Goal: Information Seeking & Learning: Check status

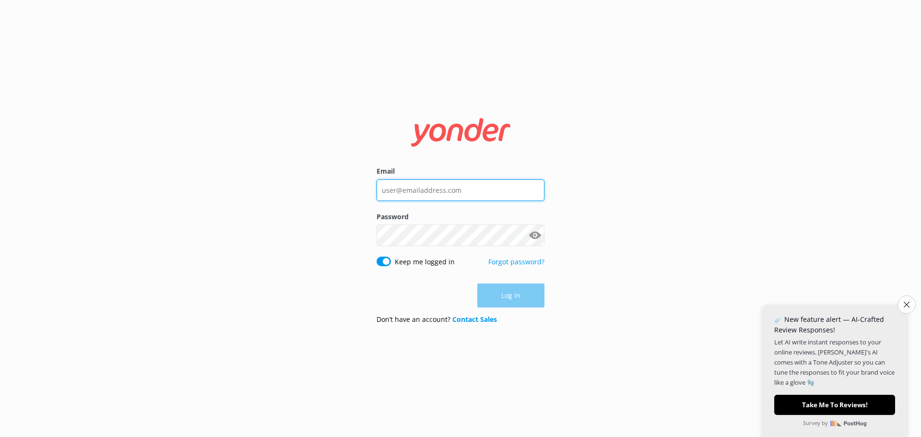
type input "[EMAIL_ADDRESS][DOMAIN_NAME]"
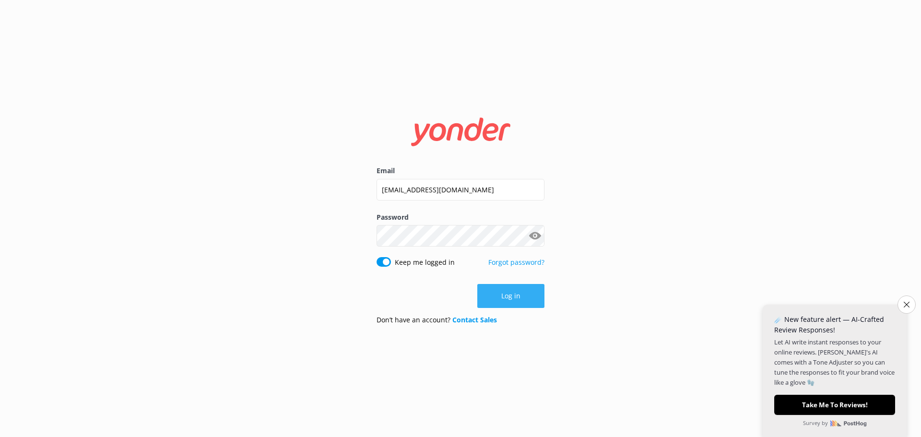
click at [508, 286] on div "Log in" at bounding box center [460, 296] width 168 height 24
click at [515, 292] on button "Log in" at bounding box center [510, 296] width 67 height 24
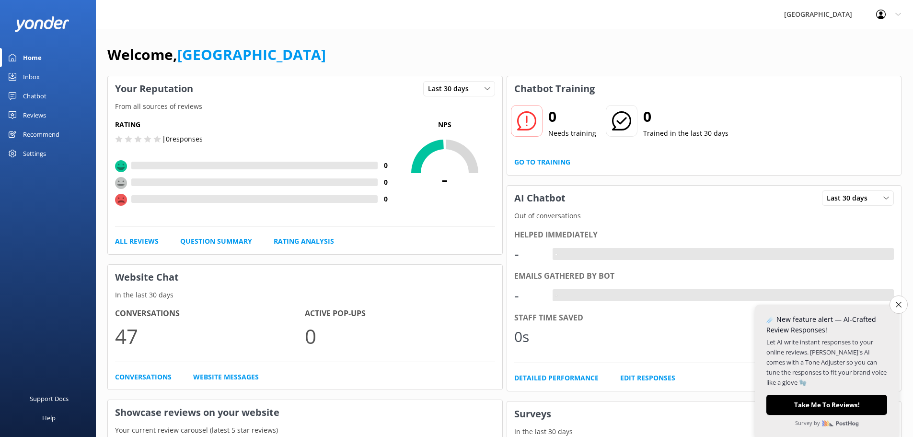
click at [903, 307] on button "Close survey" at bounding box center [899, 304] width 18 height 18
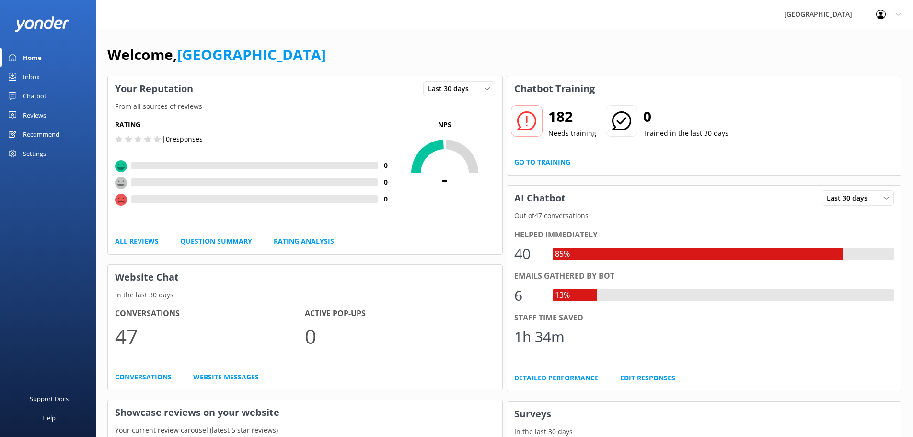
click at [35, 117] on div "Reviews" at bounding box center [34, 114] width 23 height 19
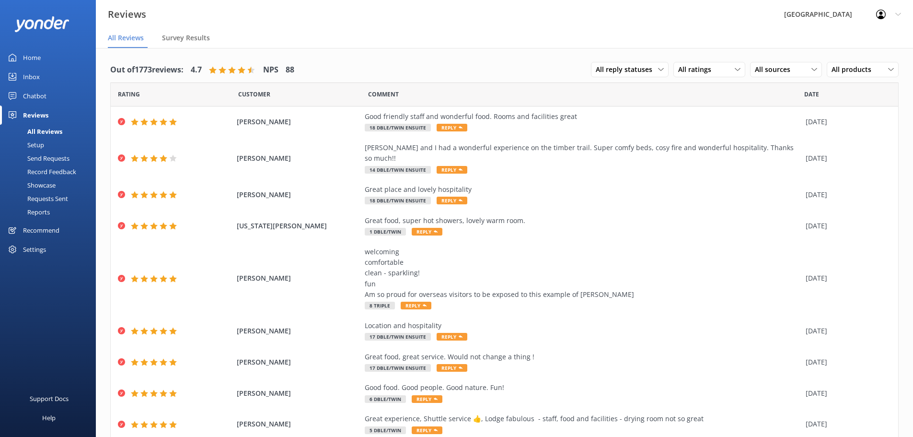
click at [29, 115] on div "Reviews" at bounding box center [35, 114] width 25 height 19
click at [658, 69] on use at bounding box center [660, 69] width 5 height 3
click at [707, 72] on span "All ratings" at bounding box center [697, 69] width 39 height 11
click at [706, 71] on span "All ratings" at bounding box center [697, 69] width 39 height 11
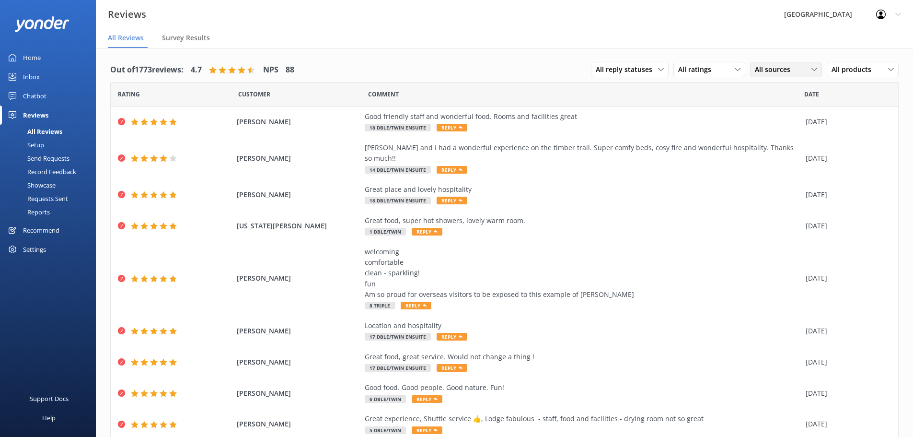
click at [771, 64] on div "All sources All sources Yonder survey Heard by staff" at bounding box center [786, 69] width 72 height 15
click at [772, 64] on div "All sources All sources Yonder survey Heard by staff" at bounding box center [786, 69] width 72 height 15
click at [847, 63] on div "All products All products 2 Dble/Twin [DEMOGRAPHIC_DATA] Dble/Twin [DEMOGRAPHIC…" at bounding box center [863, 69] width 72 height 15
click at [315, 57] on div "Out of 1773 reviews: 4.7 NPS 88 All reply statuses All reply statuses Needs a r…" at bounding box center [504, 280] width 817 height 464
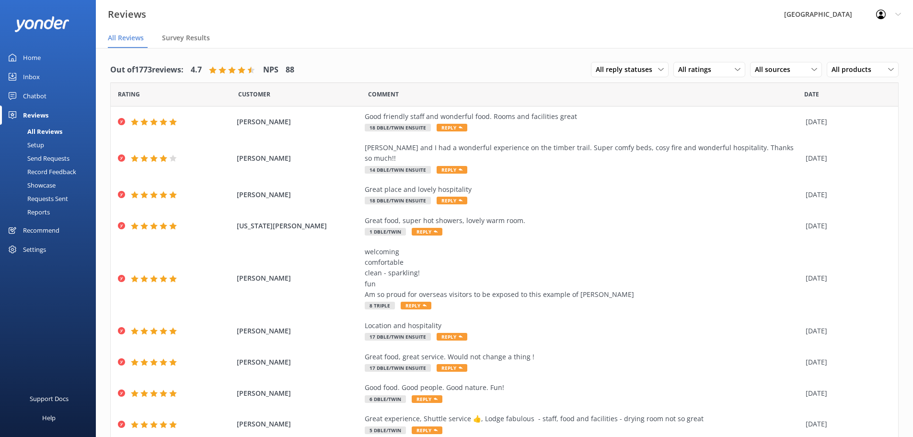
click at [35, 130] on div "All Reviews" at bounding box center [34, 131] width 57 height 13
click at [39, 58] on div "Home" at bounding box center [32, 57] width 18 height 19
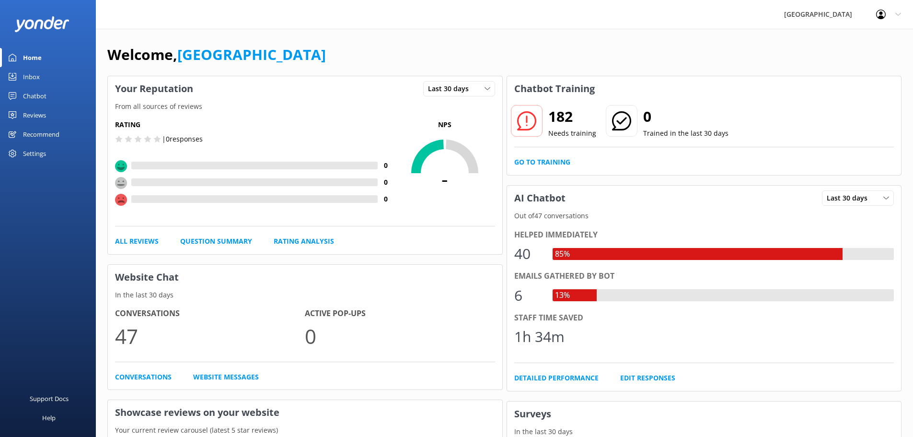
click at [560, 115] on h2 "182" at bounding box center [573, 116] width 48 height 23
click at [553, 134] on p "Needs training" at bounding box center [573, 133] width 48 height 11
click at [524, 130] on div at bounding box center [527, 121] width 32 height 32
click at [525, 162] on link "Go to Training" at bounding box center [542, 162] width 56 height 11
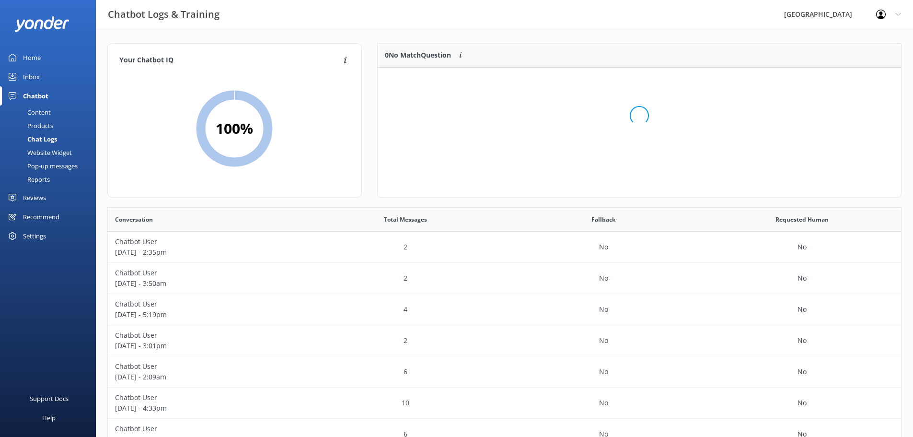
scroll to position [8, 8]
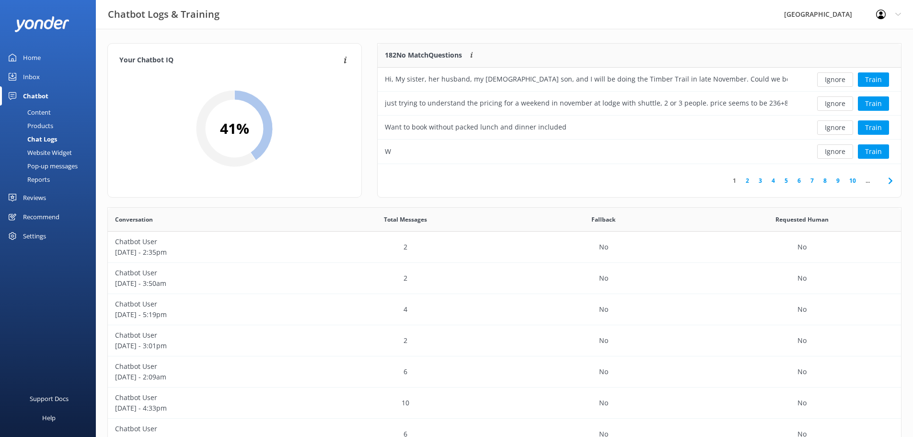
click at [30, 196] on div "Reviews" at bounding box center [34, 197] width 23 height 19
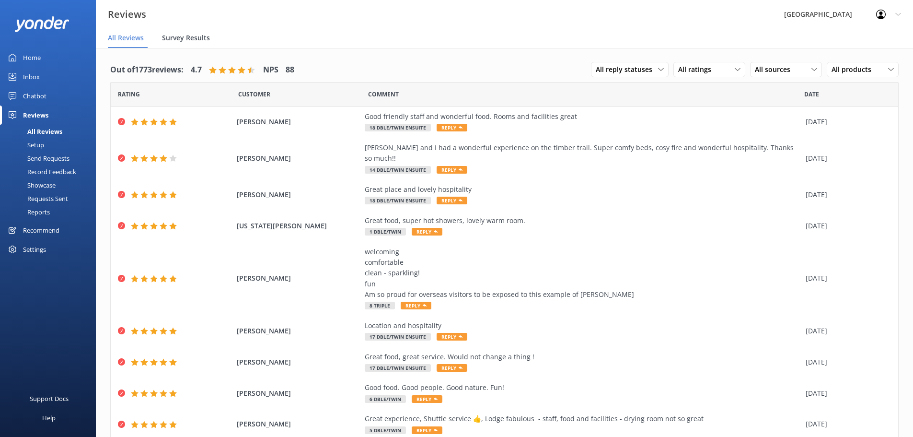
click at [202, 38] on span "Survey Results" at bounding box center [186, 38] width 48 height 10
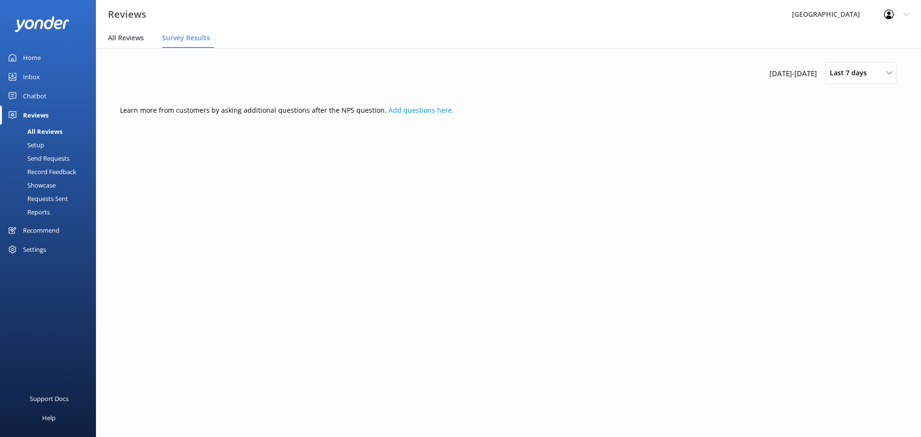
click at [116, 35] on span "All Reviews" at bounding box center [126, 38] width 36 height 10
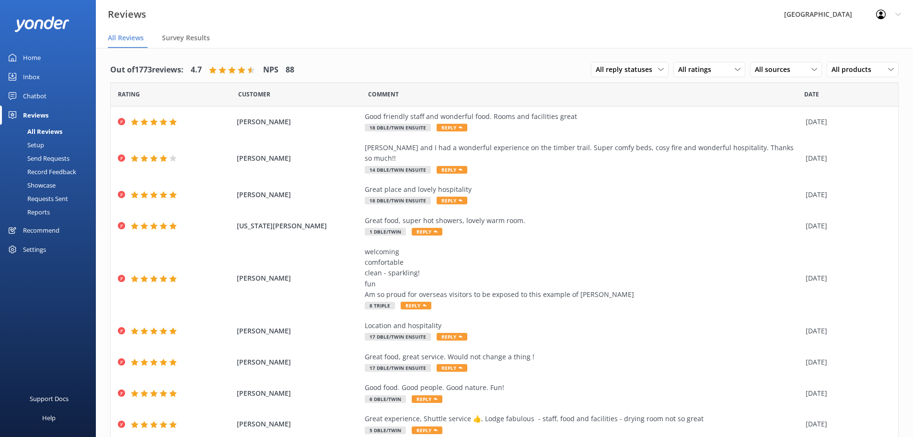
click at [147, 73] on h4 "Out of 1773 reviews:" at bounding box center [146, 70] width 73 height 12
drag, startPoint x: 285, startPoint y: 68, endPoint x: 275, endPoint y: 71, distance: 11.1
click at [286, 68] on div "Out of 1773 reviews: 4.7 NPS 88" at bounding box center [202, 70] width 184 height 25
click at [644, 71] on span "All reply statuses" at bounding box center [627, 69] width 62 height 11
click at [631, 112] on link "Needs a reply" at bounding box center [634, 108] width 85 height 19
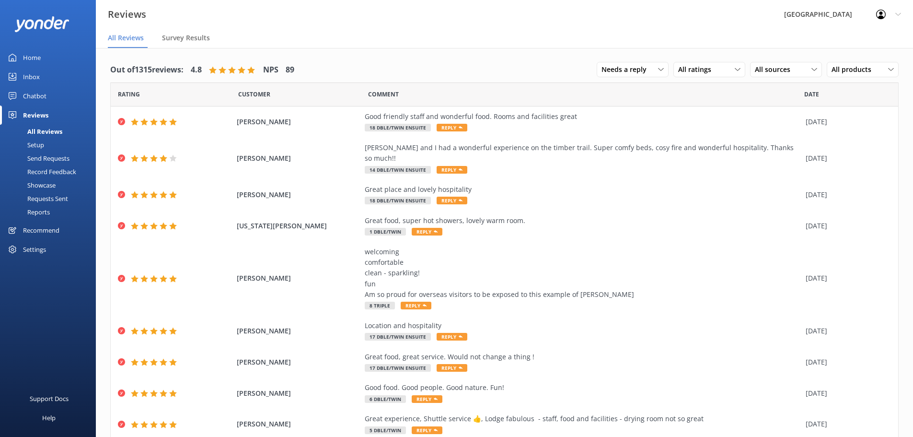
click at [630, 58] on div "Needs a reply All reply statuses Needs a reply Does not need reply All ratings …" at bounding box center [748, 70] width 302 height 25
click at [632, 65] on span "Needs a reply" at bounding box center [627, 69] width 51 height 11
click at [630, 129] on div "Does not need reply" at bounding box center [629, 128] width 55 height 10
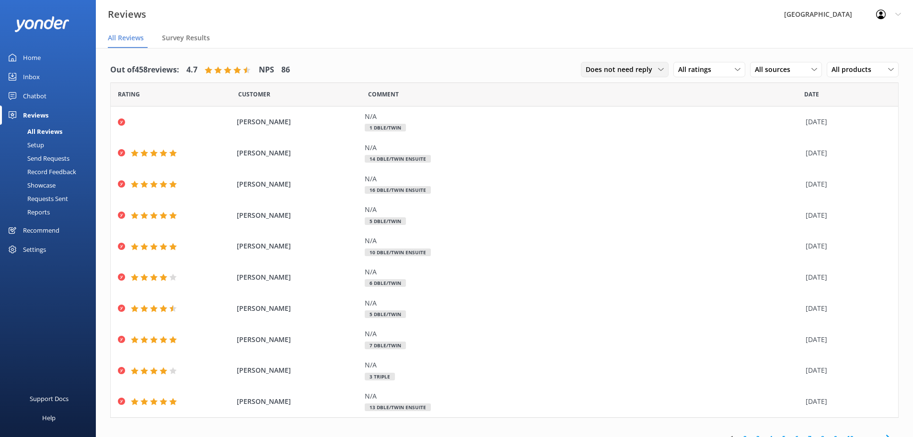
click at [630, 68] on span "Does not need reply" at bounding box center [622, 69] width 72 height 11
click at [621, 89] on div "All reply statuses" at bounding box center [609, 89] width 47 height 10
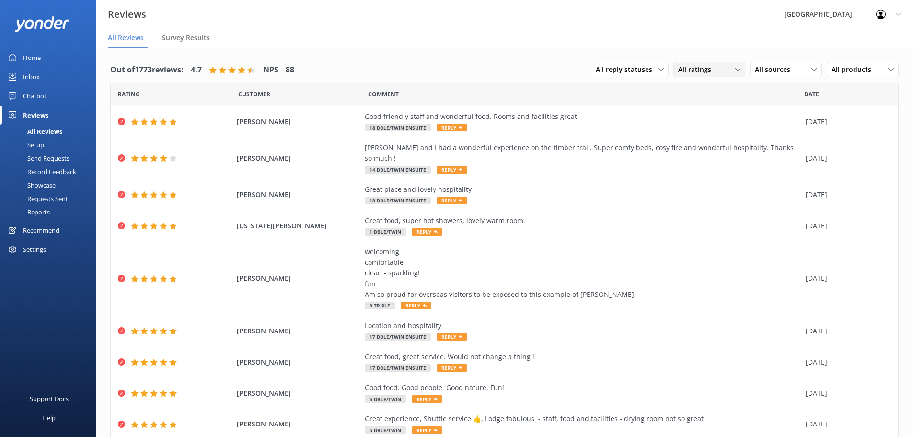
click at [727, 67] on div "All ratings" at bounding box center [709, 69] width 67 height 11
click at [712, 108] on div "Promoters" at bounding box center [709, 109] width 43 height 10
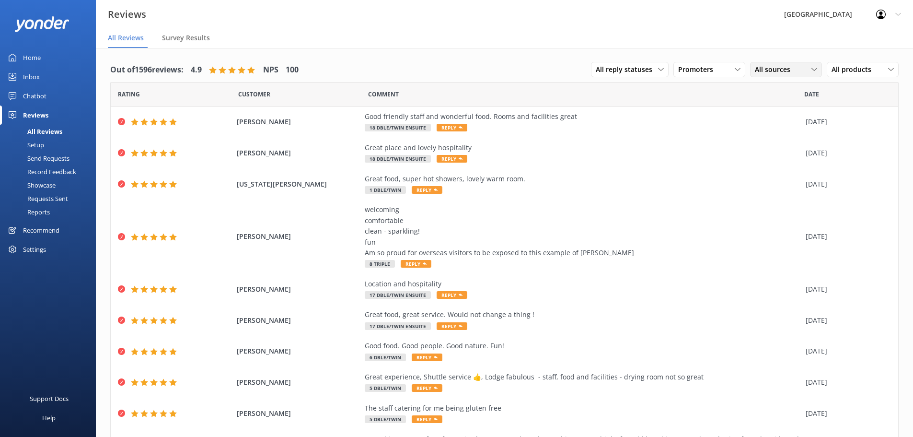
click at [763, 70] on span "All sources" at bounding box center [775, 69] width 41 height 11
click at [776, 110] on div "Yonder survey" at bounding box center [791, 109] width 54 height 10
click at [845, 63] on div "All products All products 2 Dble/Twin [DEMOGRAPHIC_DATA] Dble/Twin [DEMOGRAPHIC…" at bounding box center [863, 69] width 72 height 15
click at [38, 210] on div "Reports" at bounding box center [28, 211] width 44 height 13
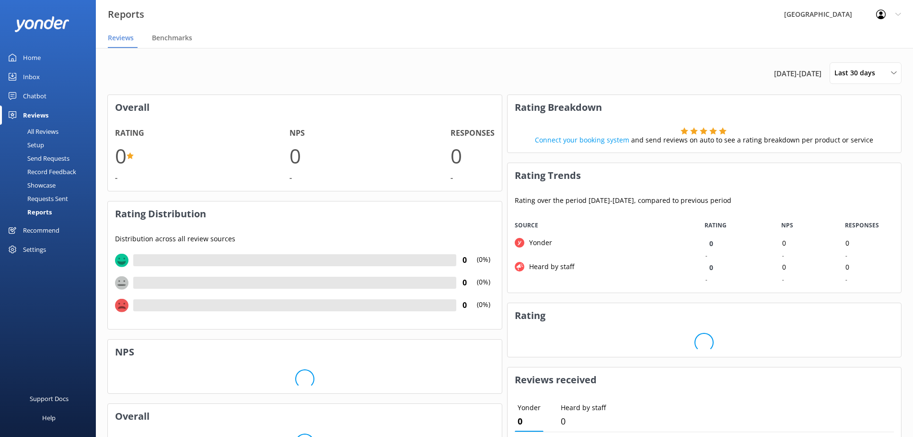
scroll to position [72, 386]
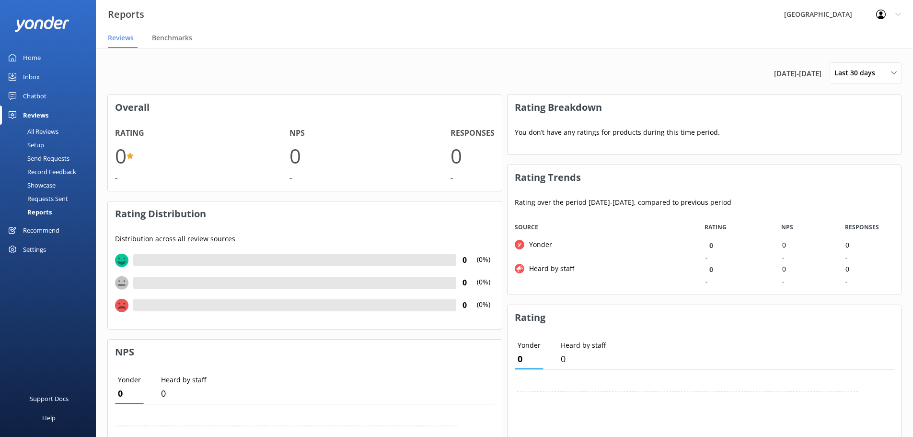
click at [35, 250] on div "Settings" at bounding box center [34, 249] width 23 height 19
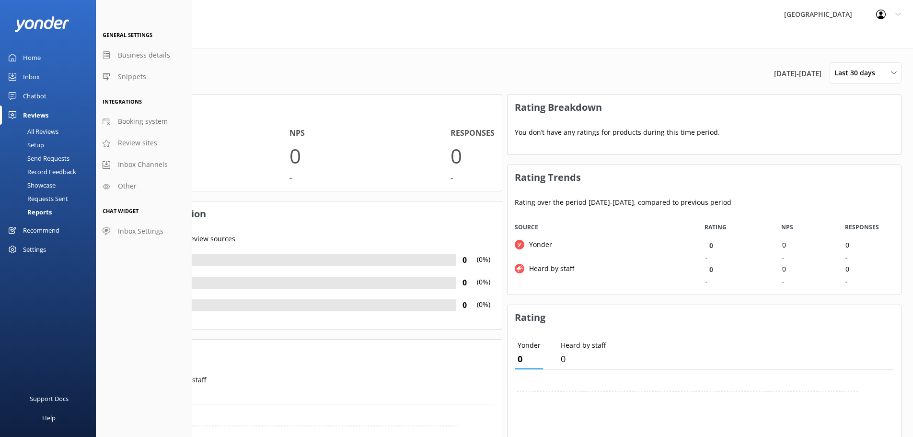
click at [33, 96] on div "Chatbot" at bounding box center [34, 95] width 23 height 19
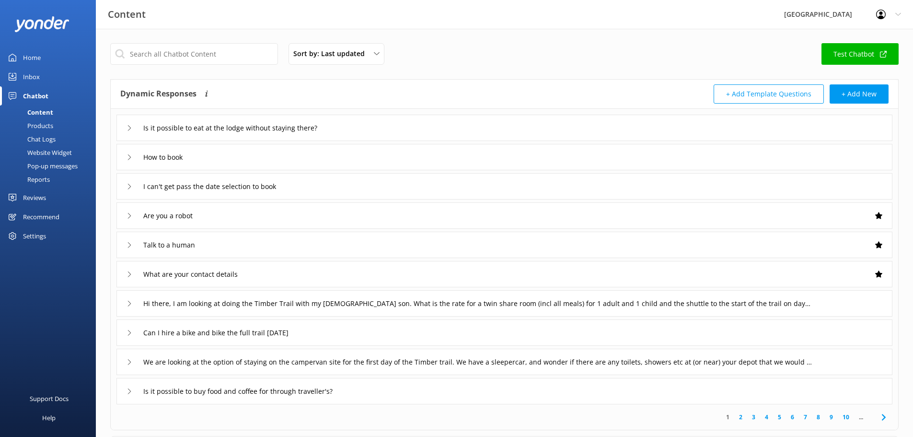
click at [39, 73] on div "Inbox" at bounding box center [31, 76] width 17 height 19
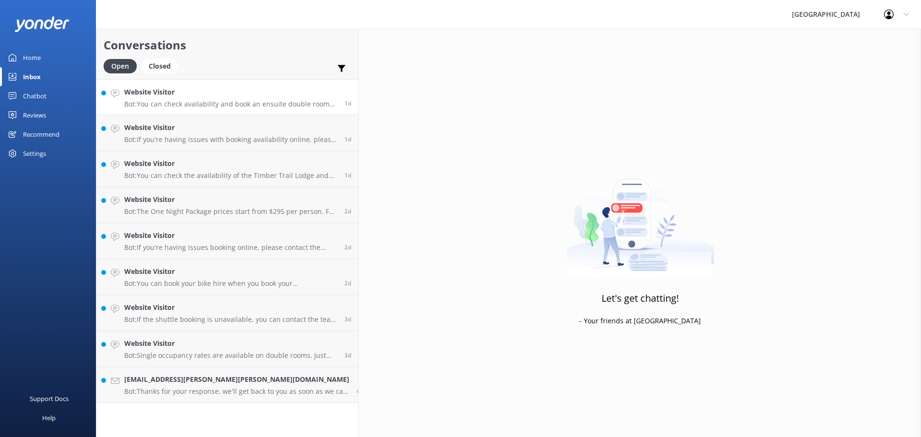
click at [198, 92] on h4 "Website Visitor" at bounding box center [230, 92] width 213 height 11
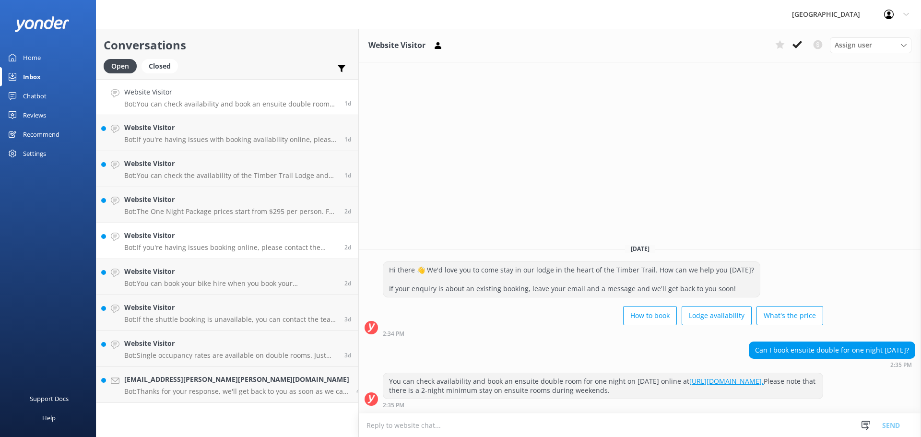
click at [206, 244] on p "Bot: If you're having issues booking online, please contact the team on [PHONE_…" at bounding box center [230, 247] width 213 height 9
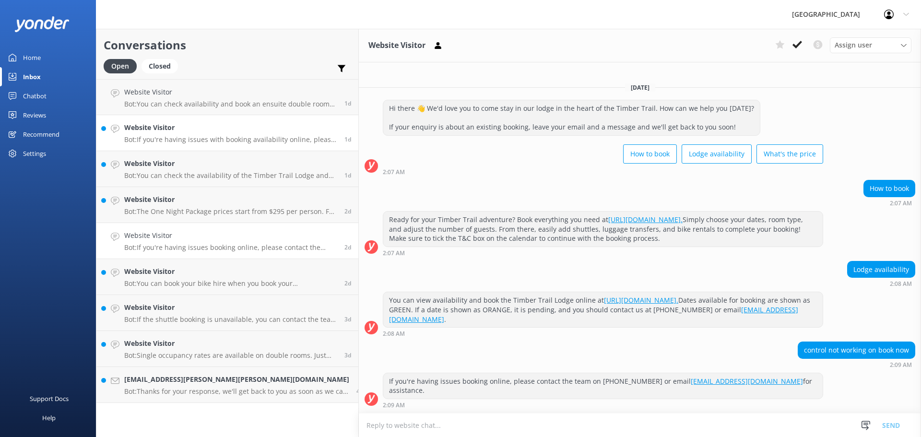
click at [194, 125] on h4 "Website Visitor" at bounding box center [230, 127] width 213 height 11
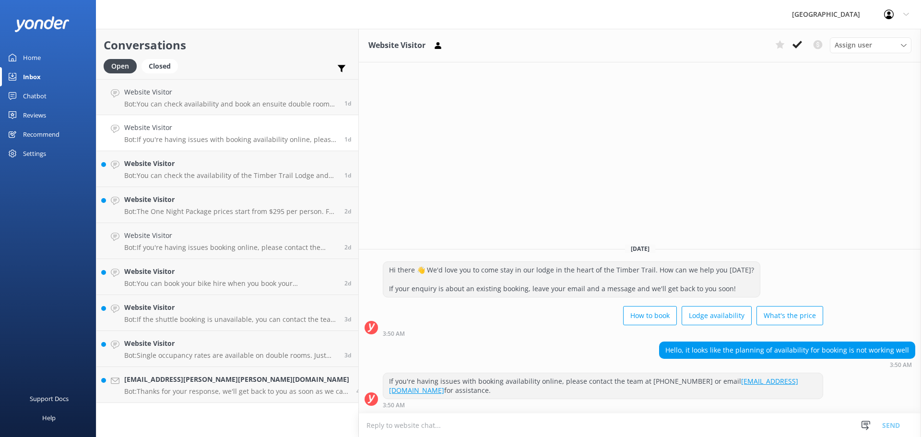
click at [33, 112] on div "Reviews" at bounding box center [34, 114] width 23 height 19
